Goal: Transaction & Acquisition: Purchase product/service

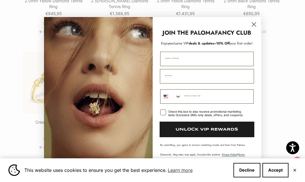
scroll to position [914, 0]
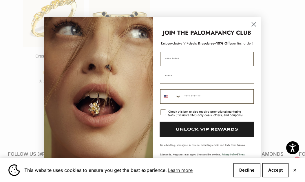
click at [252, 23] on icon "Close dialog" at bounding box center [254, 25] width 4 height 4
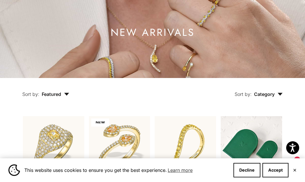
scroll to position [0, 0]
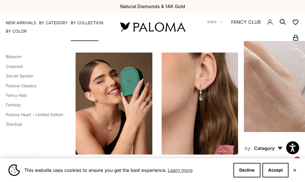
click at [89, 23] on summary "By Collection" at bounding box center [87, 23] width 33 height 6
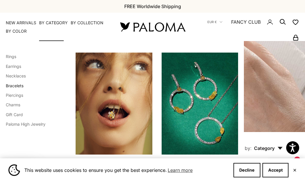
click at [11, 85] on link "Bracelets" at bounding box center [15, 85] width 18 height 5
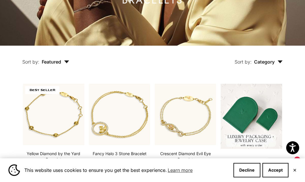
scroll to position [29, 0]
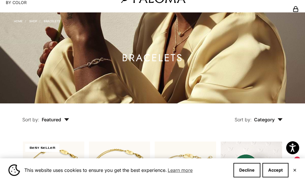
click at [32, 21] on link "Shop" at bounding box center [33, 20] width 8 height 3
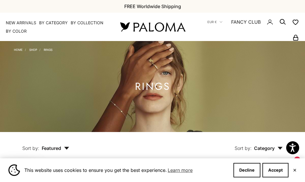
click at [34, 49] on link "Shop" at bounding box center [33, 49] width 8 height 3
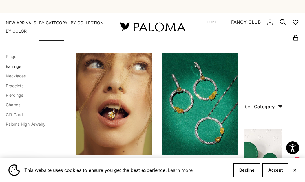
click at [14, 66] on link "Earrings" at bounding box center [13, 66] width 15 height 5
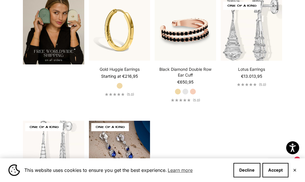
scroll to position [899, 0]
